Goal: Task Accomplishment & Management: Manage account settings

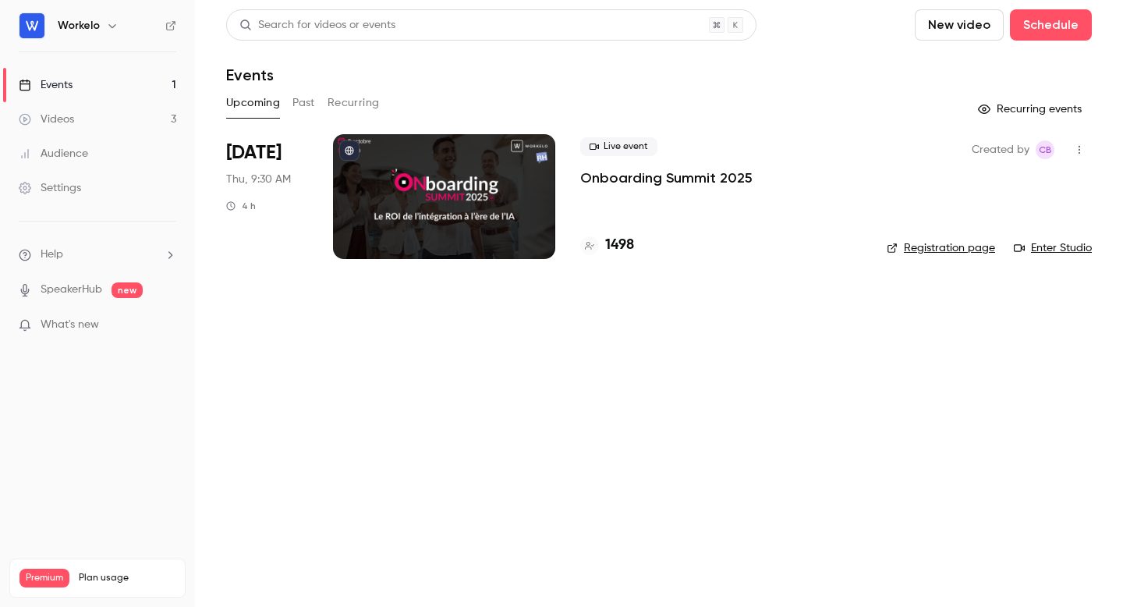
click at [472, 188] on div at bounding box center [444, 196] width 222 height 125
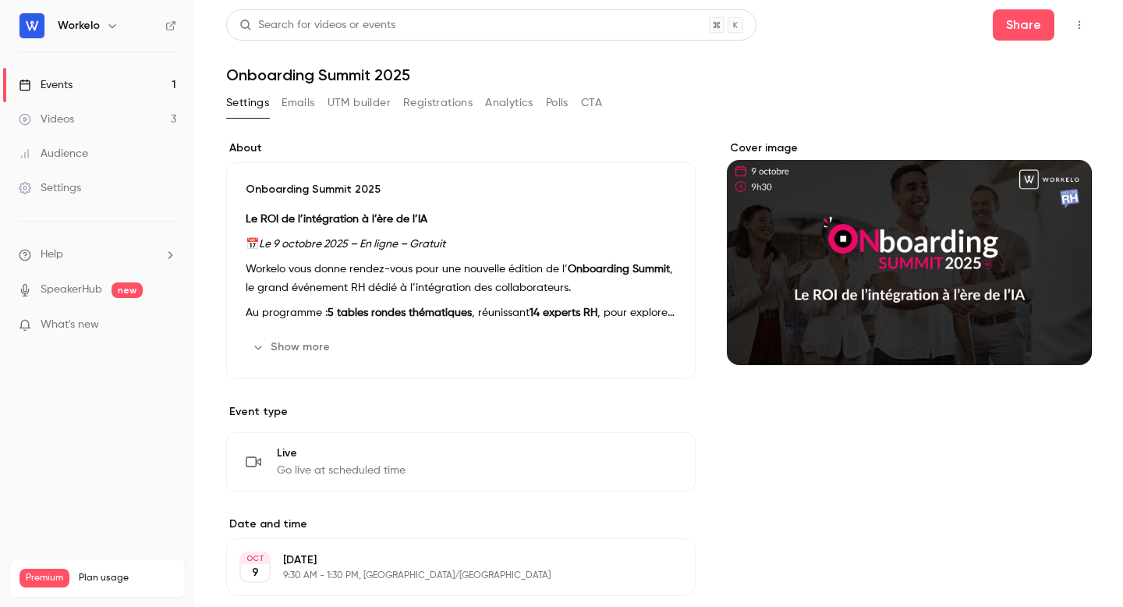
click at [1086, 25] on button "button" at bounding box center [1079, 24] width 25 height 25
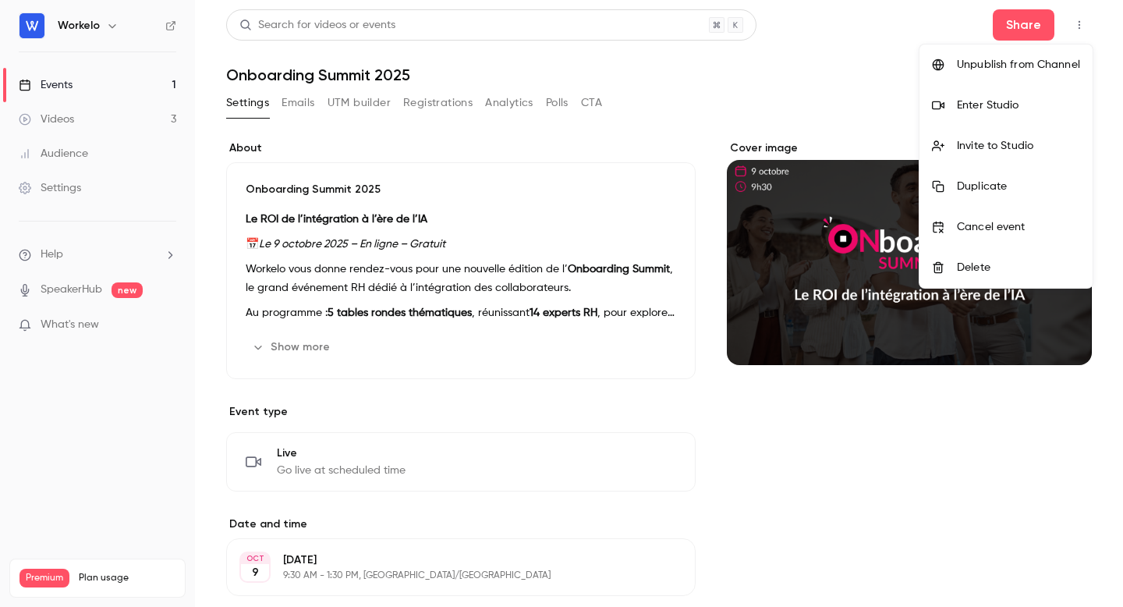
click at [784, 100] on div at bounding box center [561, 303] width 1123 height 607
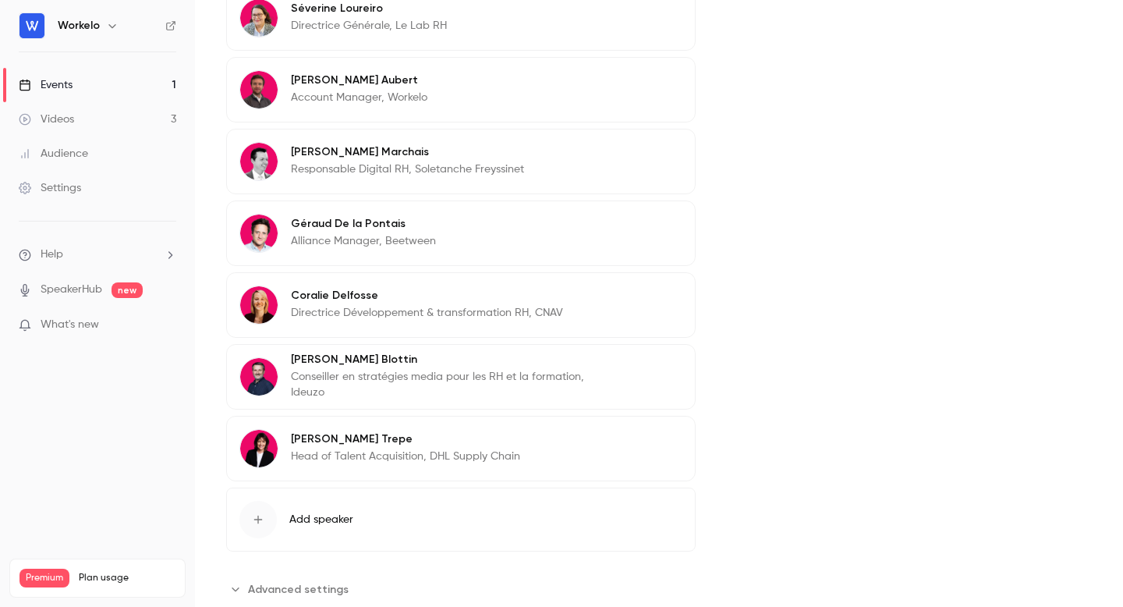
scroll to position [1201, 0]
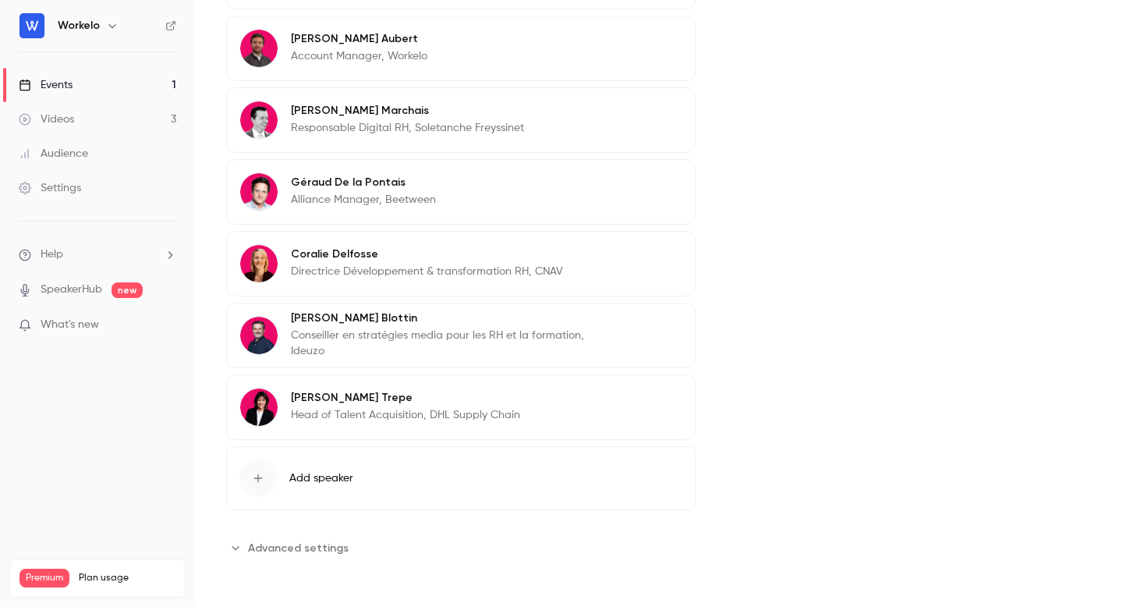
click at [243, 547] on button "Advanced settings" at bounding box center [292, 547] width 132 height 25
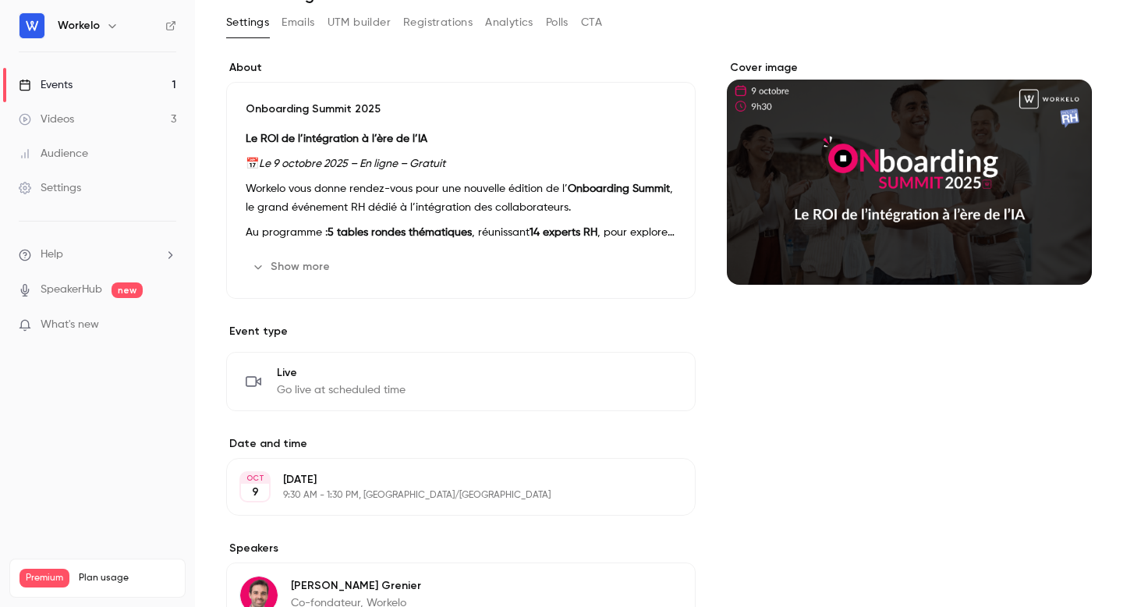
scroll to position [78, 0]
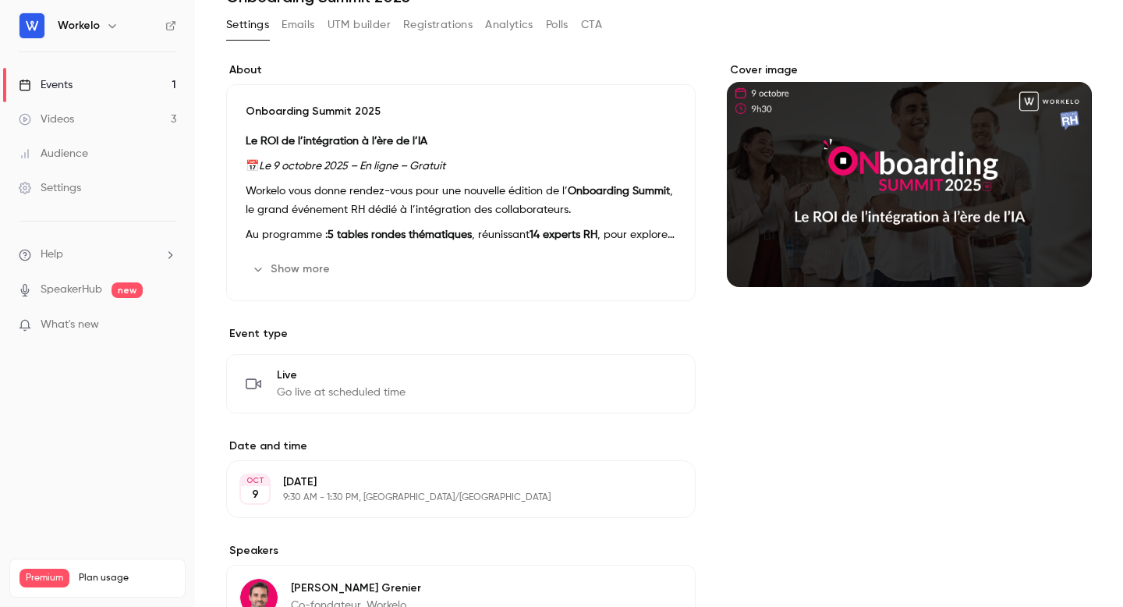
click at [409, 490] on div "[DATE] 9:30 AM - 1:30 PM, [GEOGRAPHIC_DATA]/[GEOGRAPHIC_DATA]" at bounding box center [448, 489] width 330 height 30
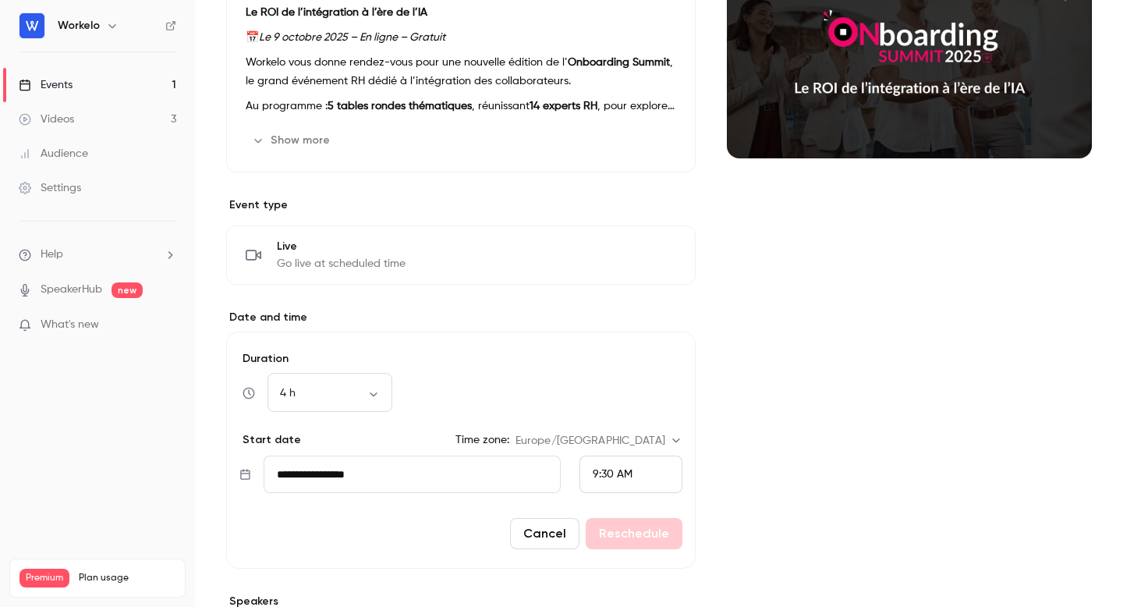
scroll to position [248, 0]
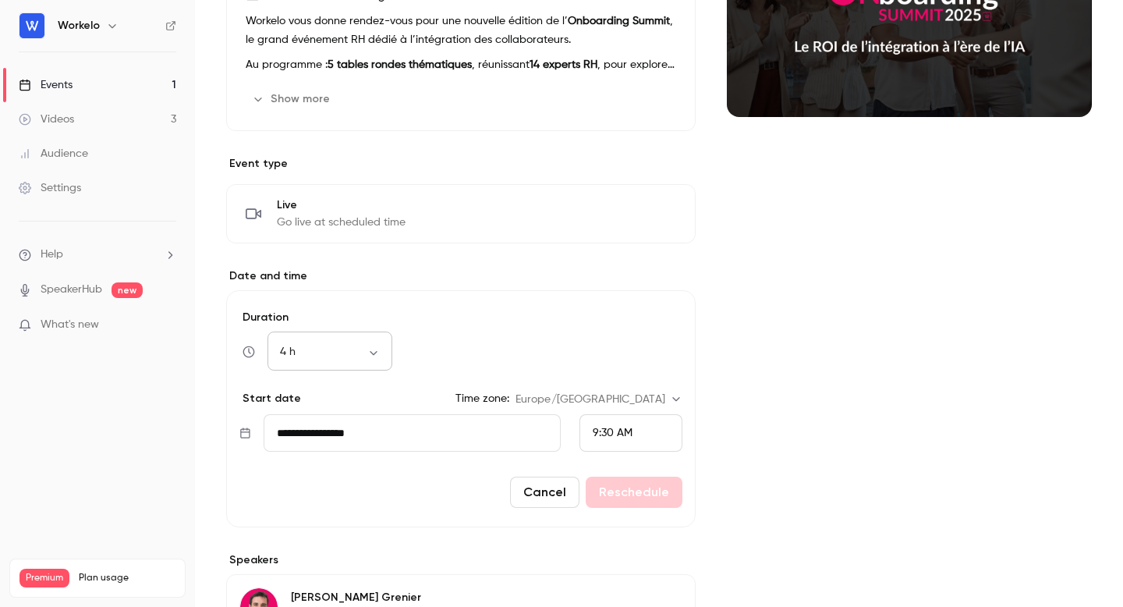
click at [374, 345] on body "Workelo Events 1 Videos 3 Audience Settings Help SpeakerHub new What's new Prem…" at bounding box center [561, 303] width 1123 height 607
click at [838, 322] on div at bounding box center [561, 303] width 1123 height 607
